Goal: Check status: Check status

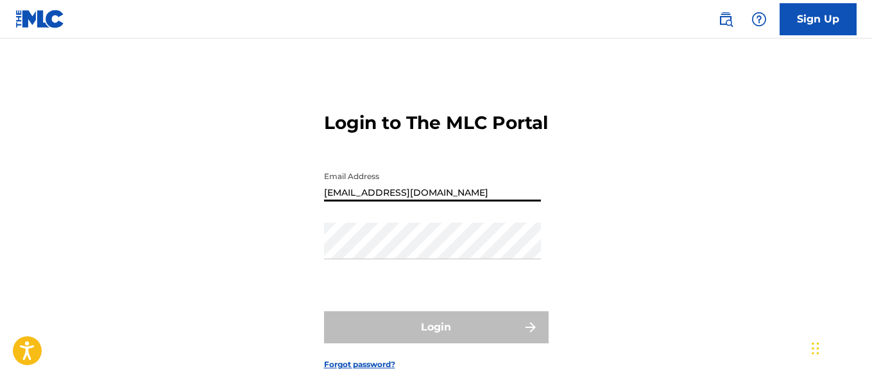
type input "[EMAIL_ADDRESS][DOMAIN_NAME]"
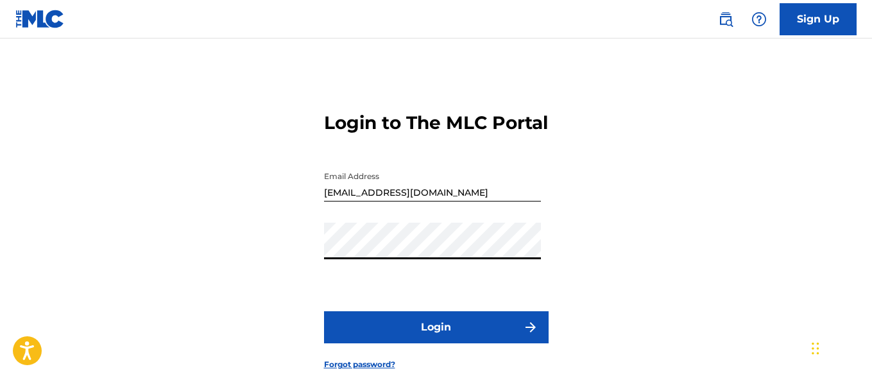
click at [436, 343] on button "Login" at bounding box center [436, 327] width 225 height 32
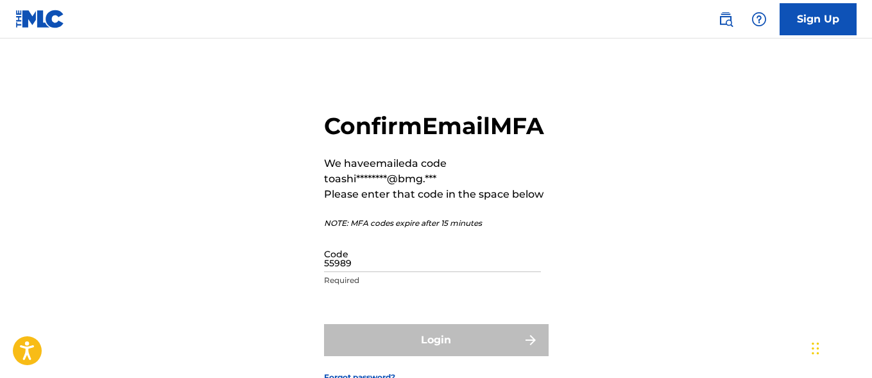
type input "559897"
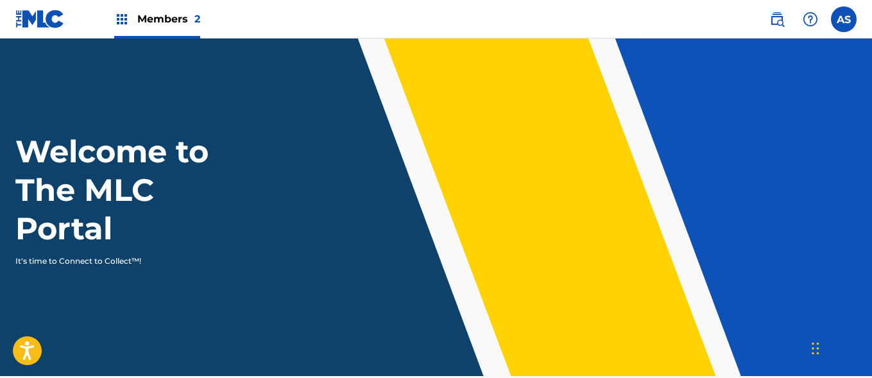
click at [122, 19] on img at bounding box center [121, 19] width 15 height 15
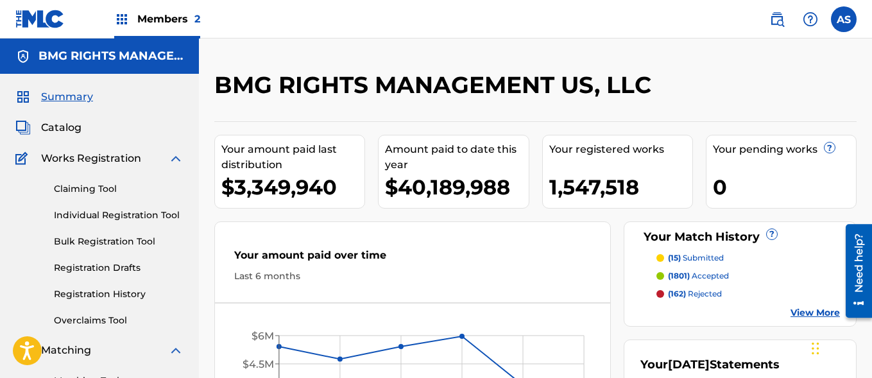
scroll to position [279, 0]
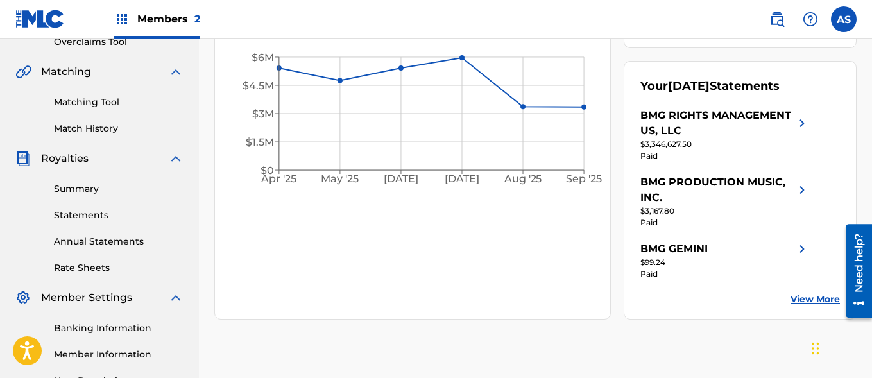
click at [119, 189] on link "Summary" at bounding box center [119, 188] width 130 height 13
